Goal: Information Seeking & Learning: Learn about a topic

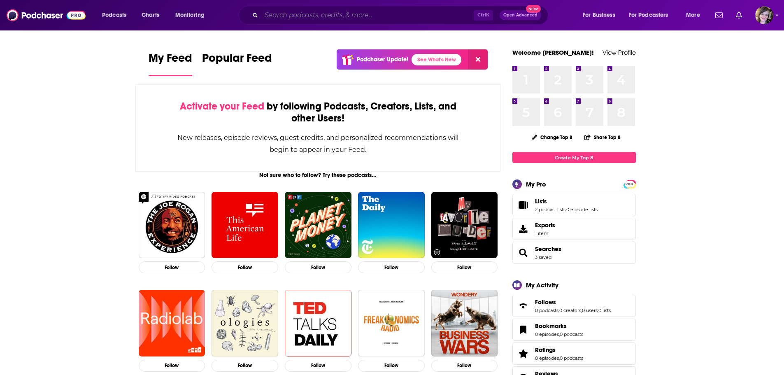
click at [352, 16] on input "Search podcasts, credits, & more..." at bounding box center [367, 15] width 212 height 13
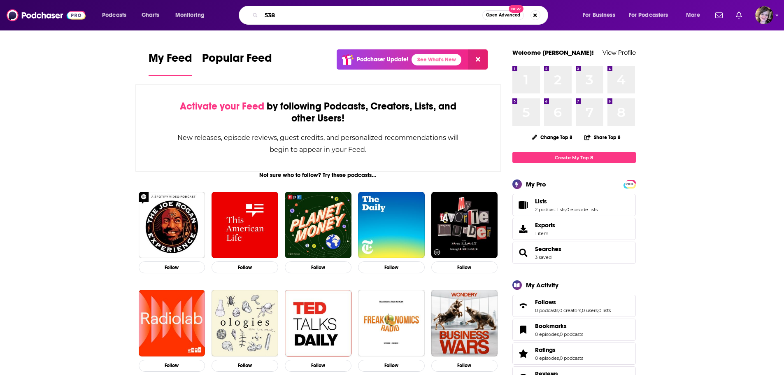
type input "538"
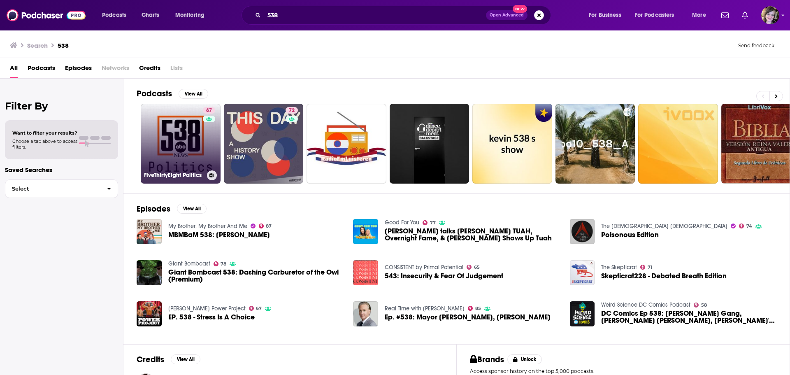
click at [163, 146] on link "67 FiveThirtyEight Politics" at bounding box center [181, 144] width 80 height 80
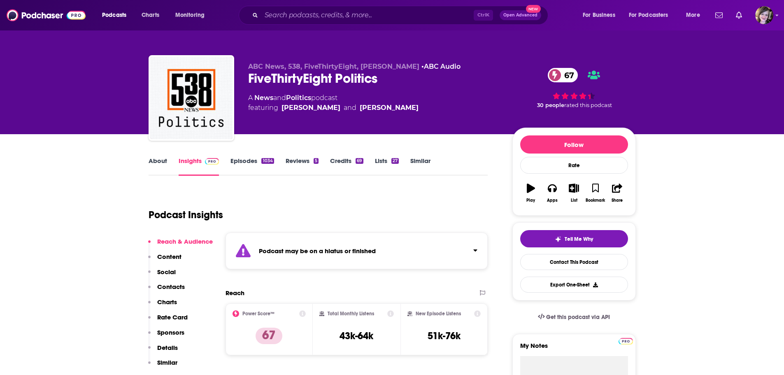
click at [158, 162] on link "About" at bounding box center [158, 166] width 19 height 19
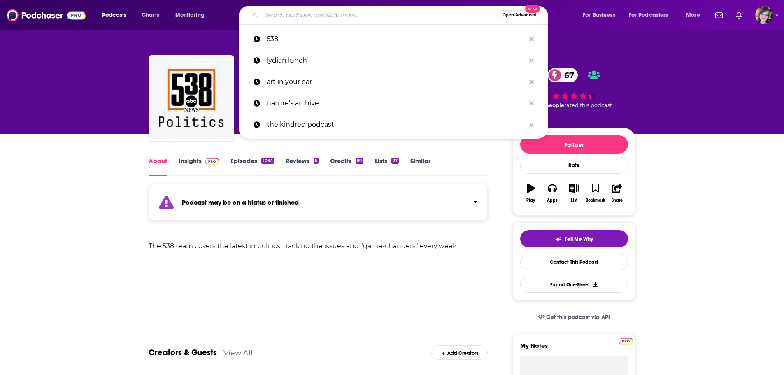
click at [295, 17] on input "Search podcasts, credits, & more..." at bounding box center [380, 15] width 238 height 13
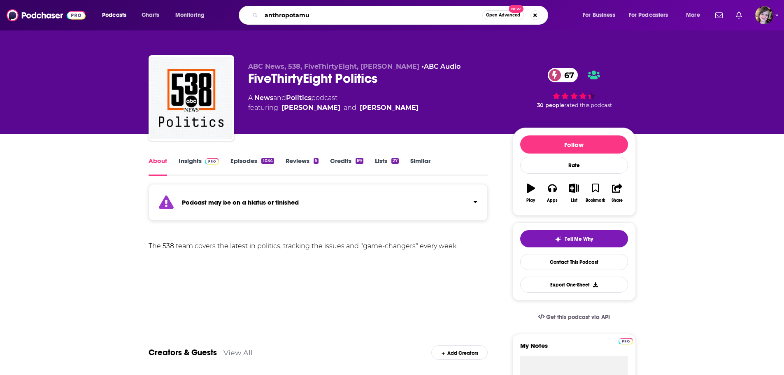
type input "anthropotamus"
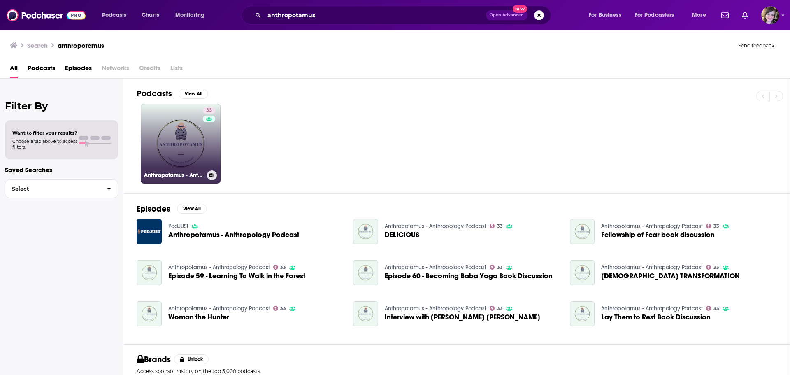
click at [187, 144] on link "33 Anthropotamus - Anthropology Podcast" at bounding box center [181, 144] width 80 height 80
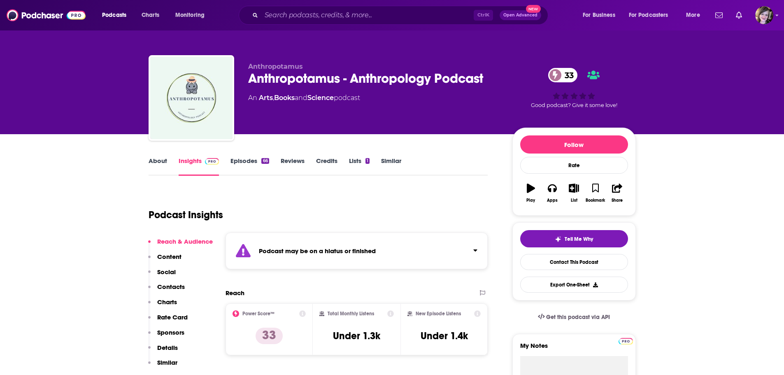
click at [157, 160] on link "About" at bounding box center [158, 166] width 19 height 19
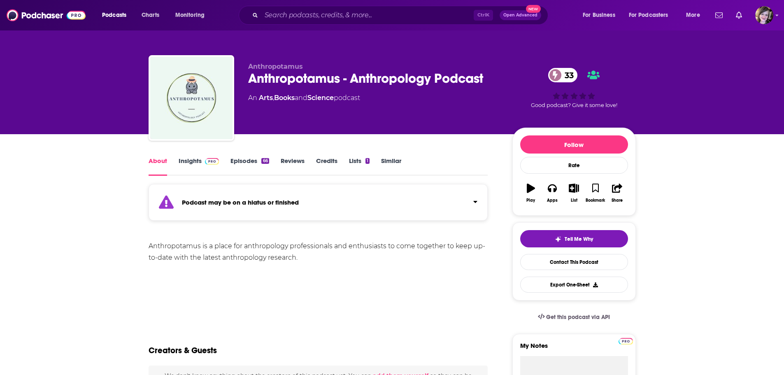
click at [190, 159] on link "Insights" at bounding box center [199, 166] width 41 height 19
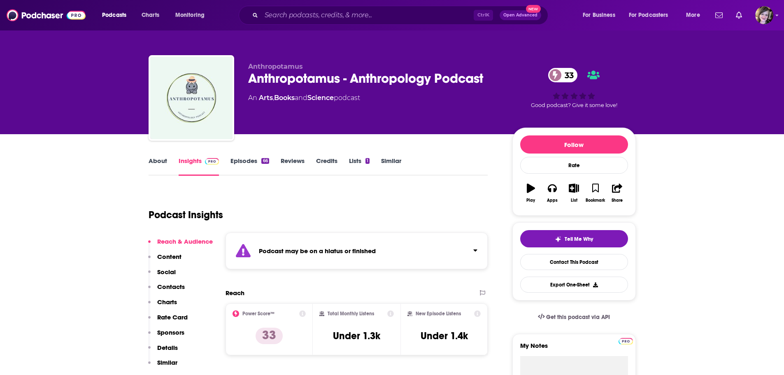
click at [155, 161] on link "About" at bounding box center [158, 166] width 19 height 19
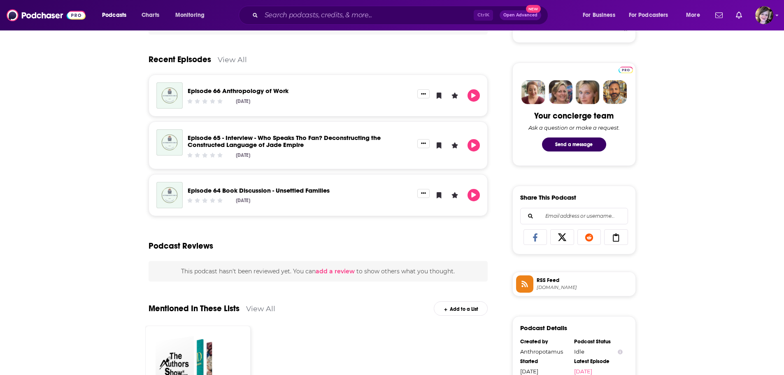
scroll to position [371, 0]
